Goal: Task Accomplishment & Management: Manage account settings

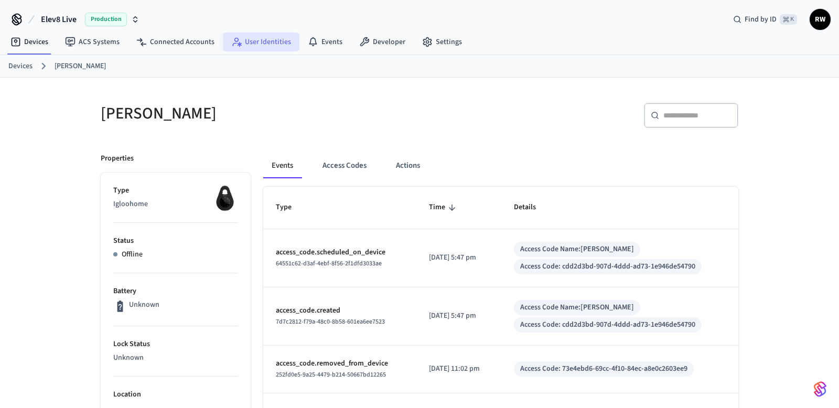
click at [286, 44] on link "User Identities" at bounding box center [261, 42] width 77 height 19
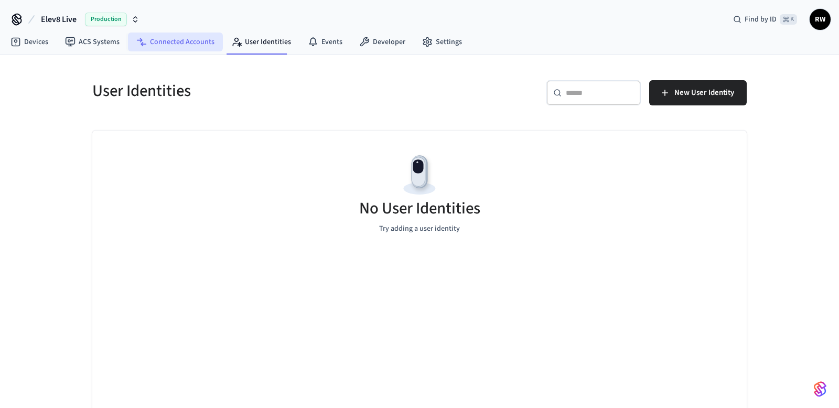
click at [193, 49] on link "Connected Accounts" at bounding box center [175, 42] width 95 height 19
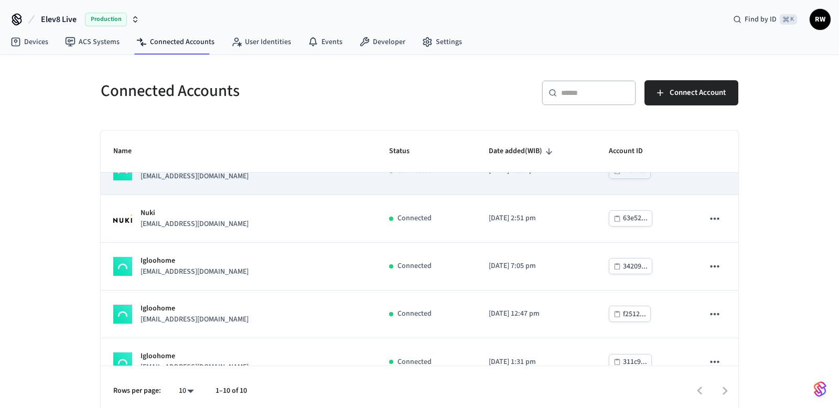
scroll to position [73, 0]
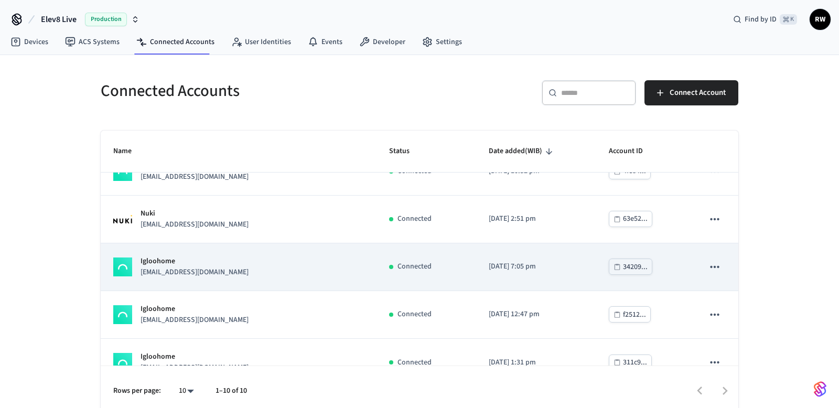
click at [623, 271] on div "34209..." at bounding box center [635, 267] width 25 height 13
click at [721, 267] on icon "sticky table" at bounding box center [715, 267] width 14 height 14
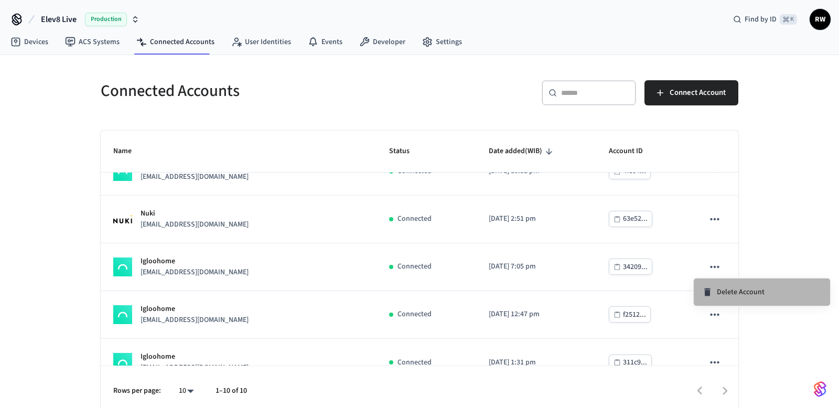
click at [717, 289] on span "Delete Account" at bounding box center [741, 292] width 48 height 10
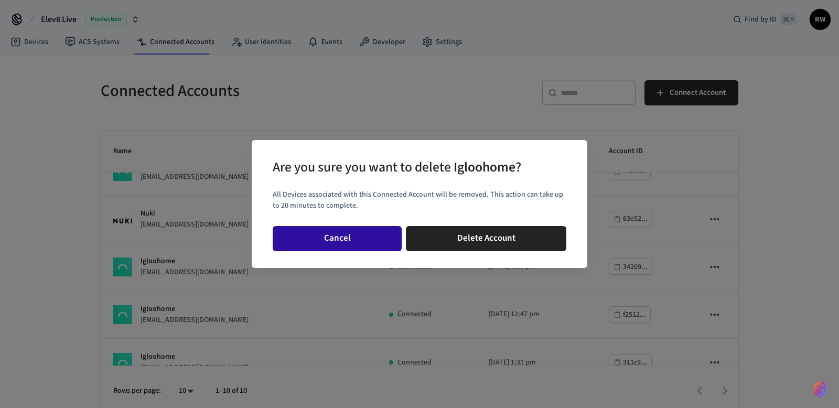
click at [374, 233] on button "Cancel" at bounding box center [337, 238] width 129 height 25
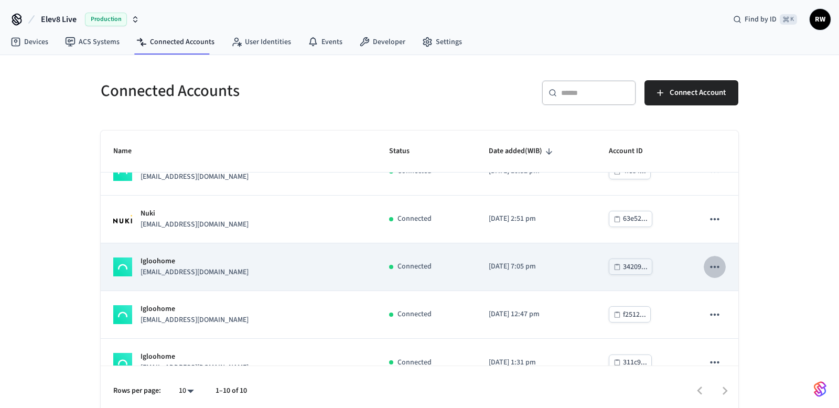
click at [713, 266] on icon "sticky table" at bounding box center [715, 267] width 14 height 14
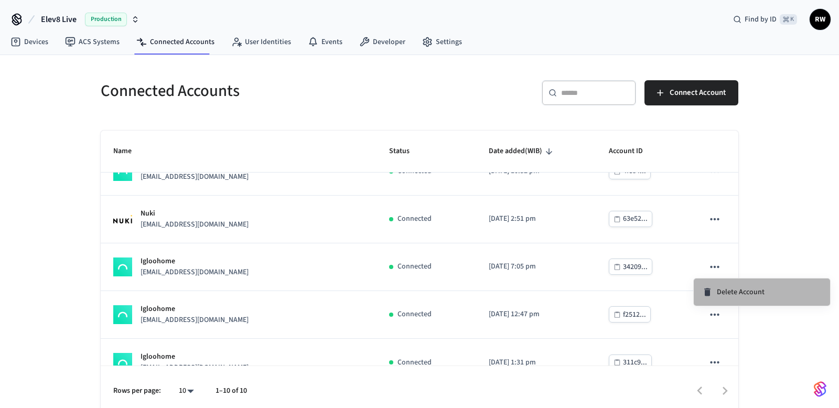
click at [713, 290] on div "Delete Account" at bounding box center [733, 292] width 62 height 10
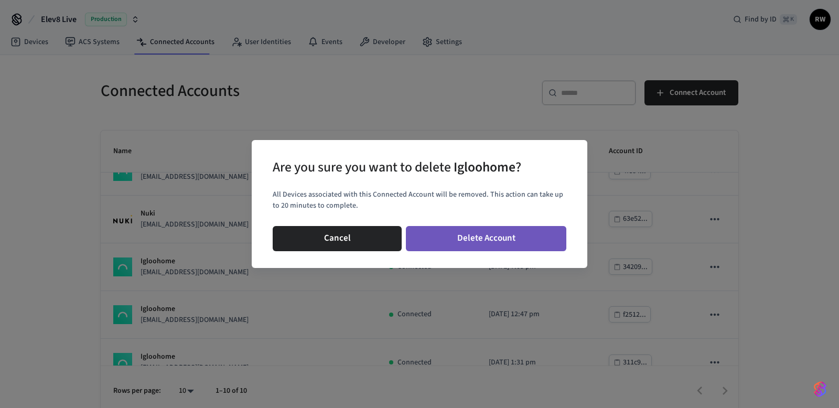
click at [515, 247] on button "Delete Account" at bounding box center [486, 238] width 160 height 25
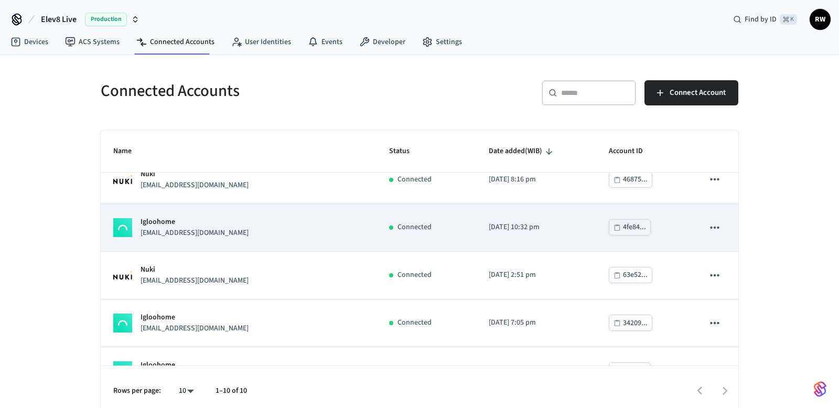
scroll to position [4, 0]
